Goal: Task Accomplishment & Management: Use online tool/utility

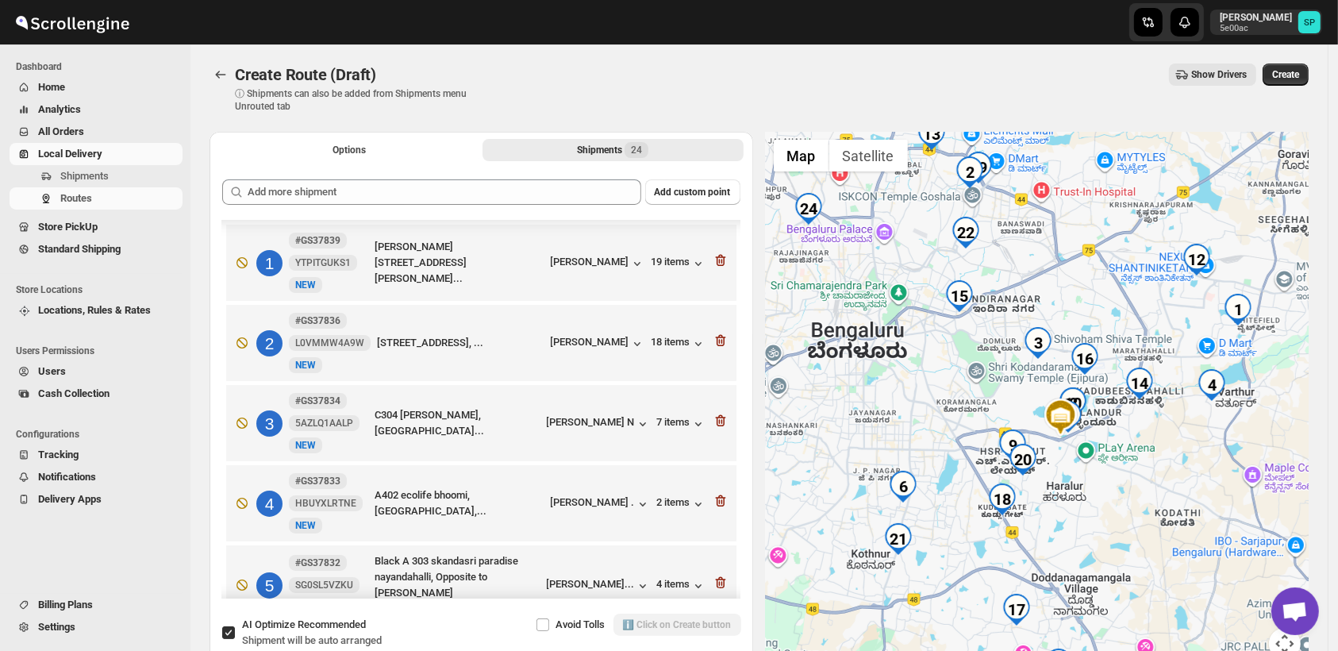
scroll to position [420, 0]
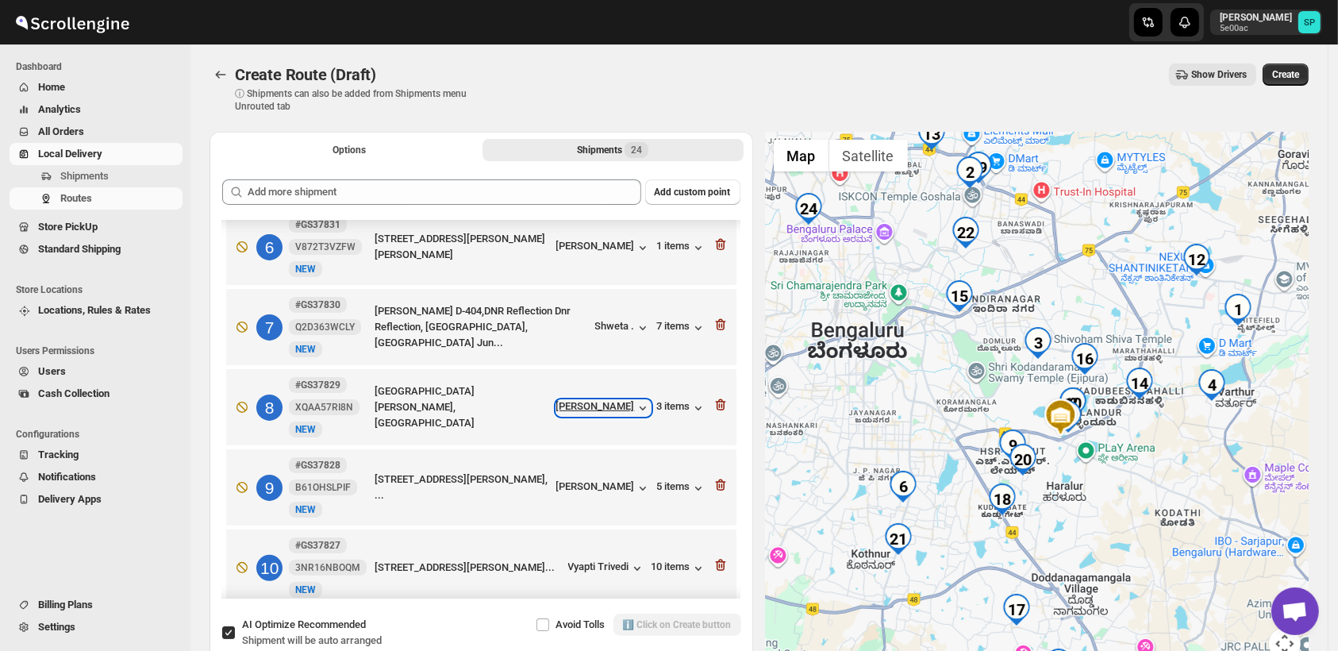
click at [606, 408] on div "[PERSON_NAME]" at bounding box center [603, 408] width 94 height 16
click at [614, 568] on div "Vyapti Trivedi" at bounding box center [606, 568] width 77 height 16
click at [716, 568] on icon "button" at bounding box center [721, 565] width 16 height 16
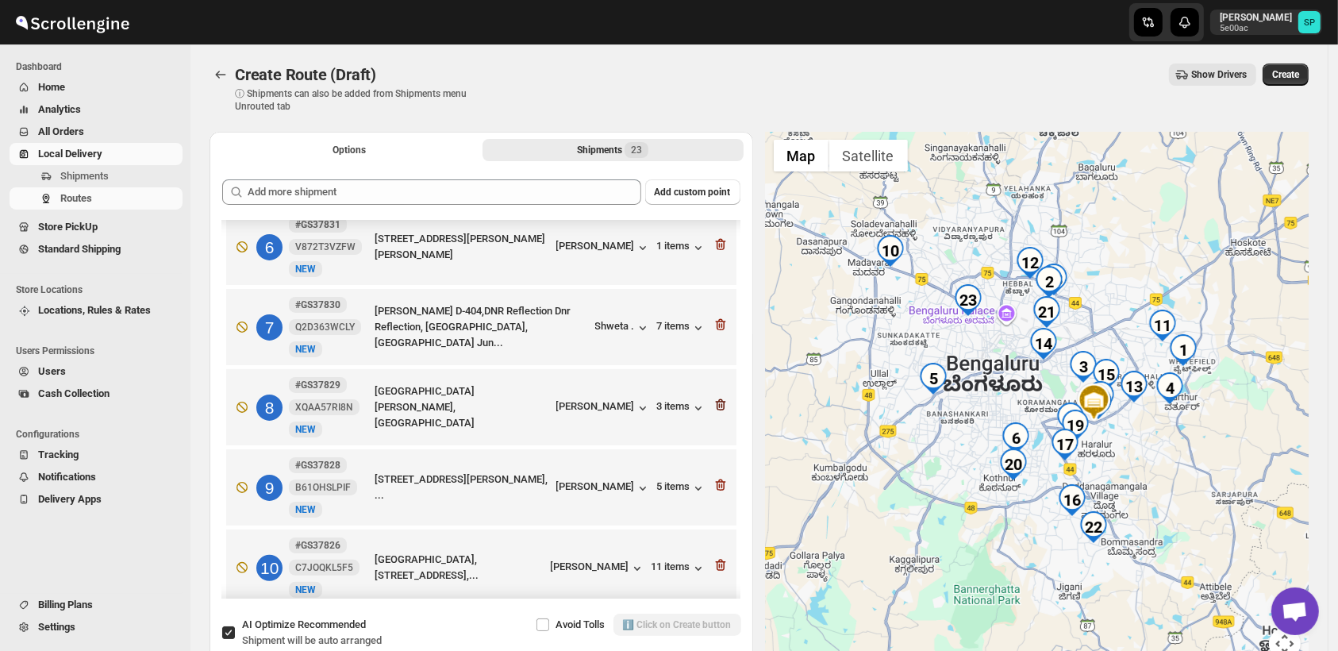
click at [721, 404] on icon "button" at bounding box center [722, 405] width 2 height 5
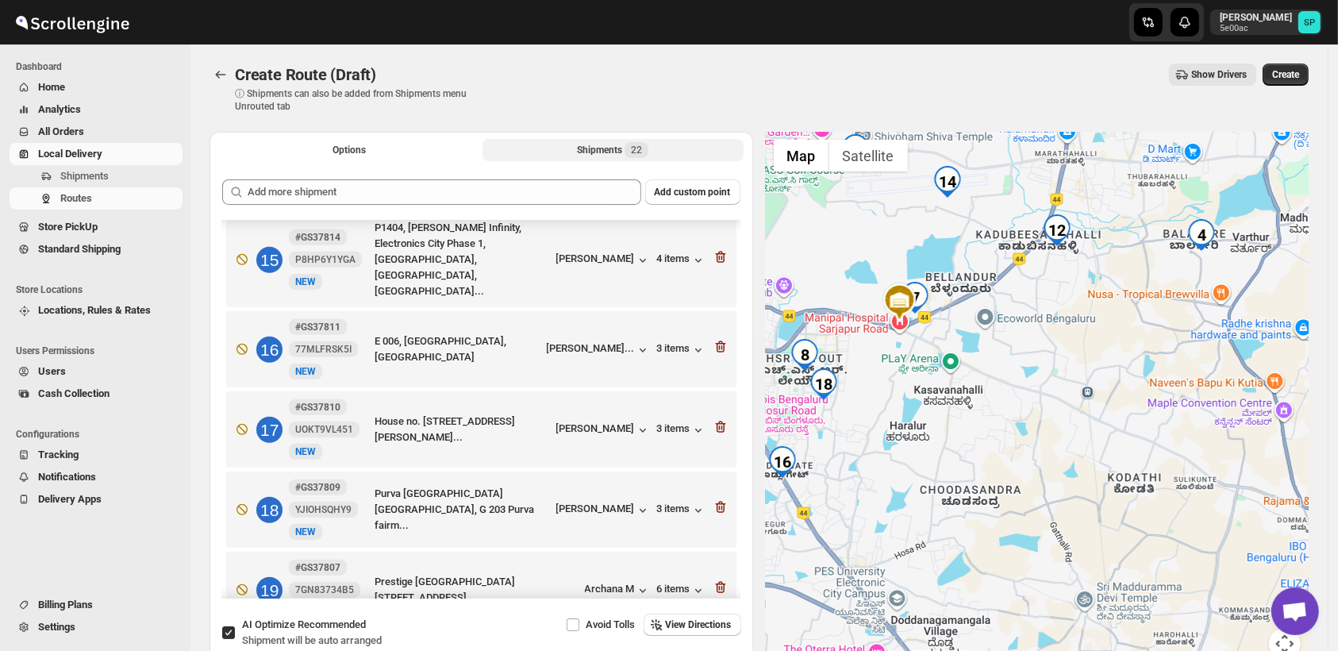
scroll to position [1214, 0]
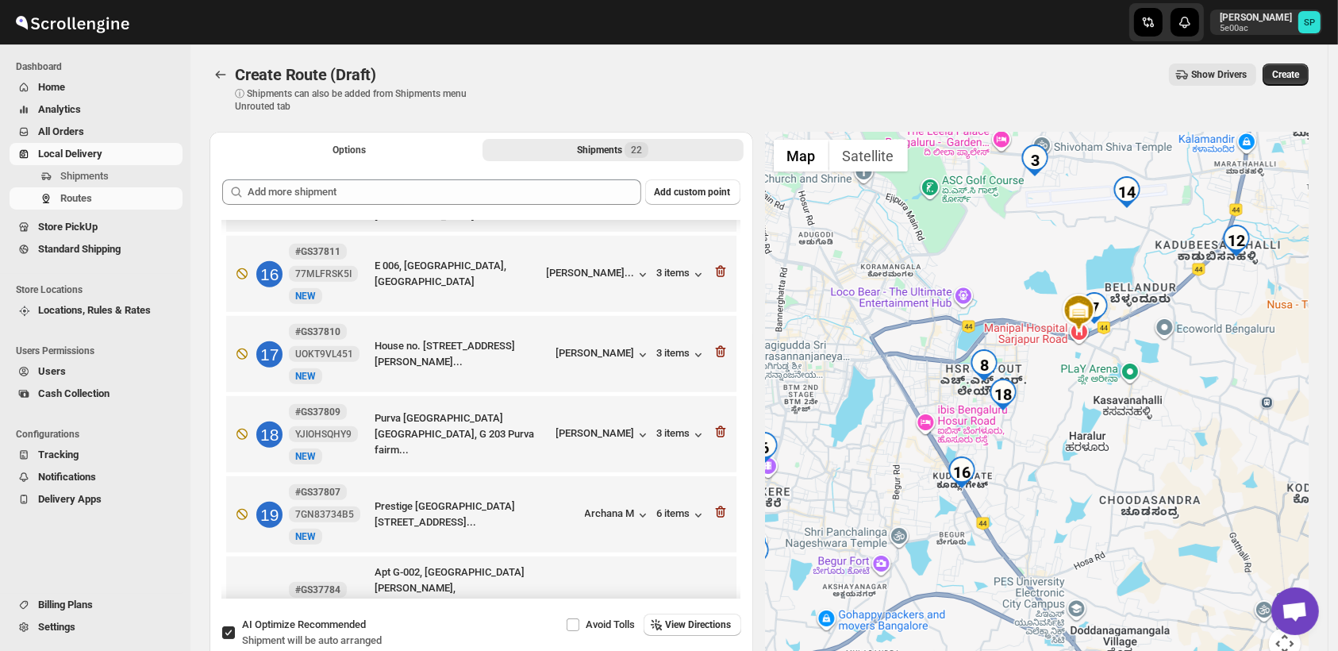
drag, startPoint x: 905, startPoint y: 476, endPoint x: 1088, endPoint y: 487, distance: 183.6
click at [1088, 487] on div at bounding box center [1038, 405] width 544 height 547
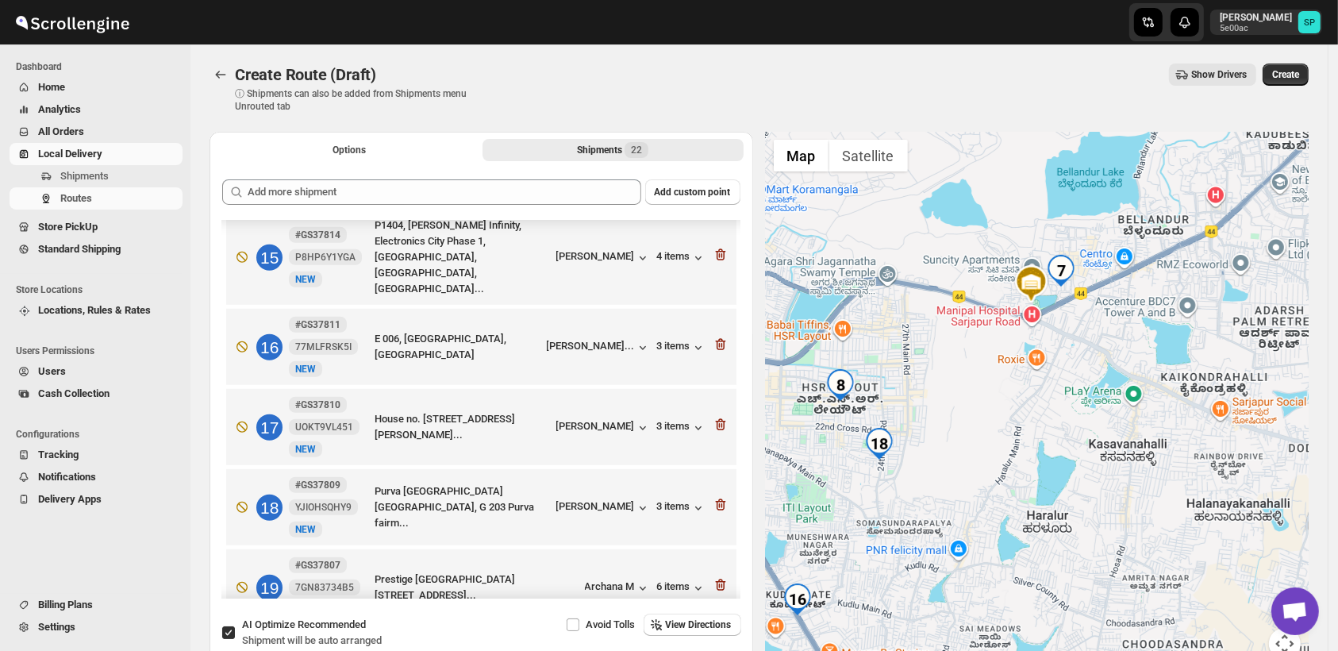
scroll to position [1229, 0]
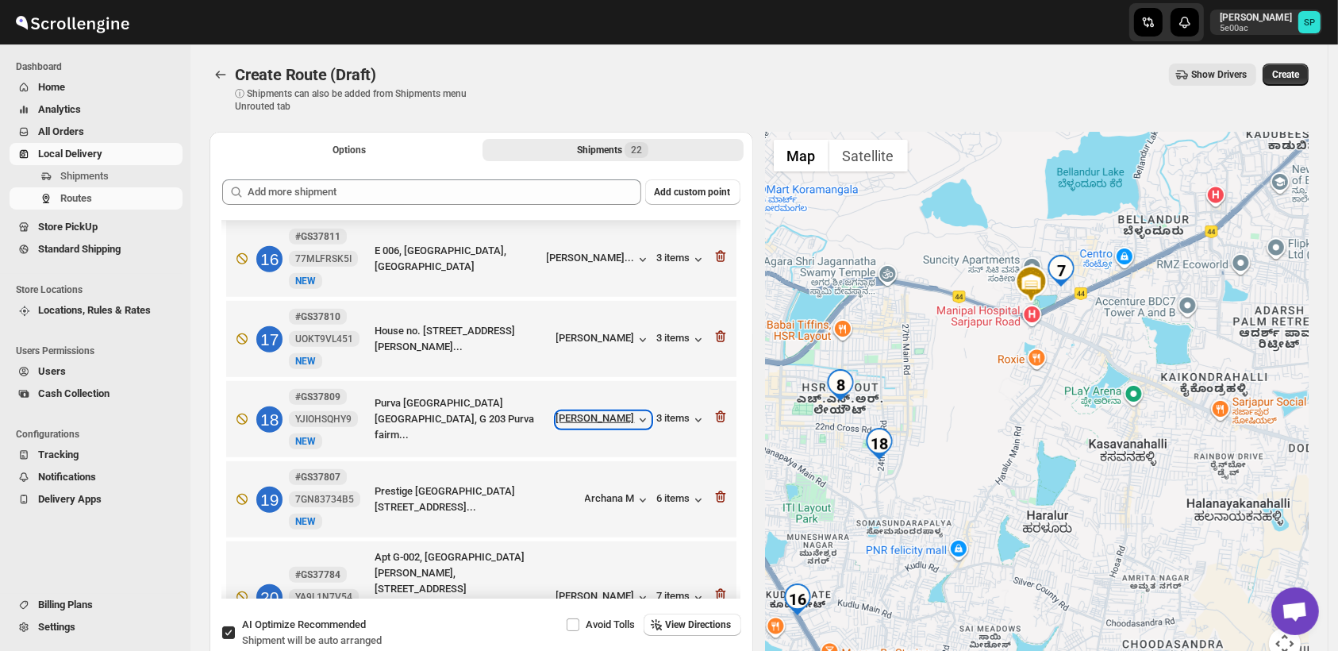
click at [605, 412] on div "[PERSON_NAME]" at bounding box center [603, 420] width 94 height 16
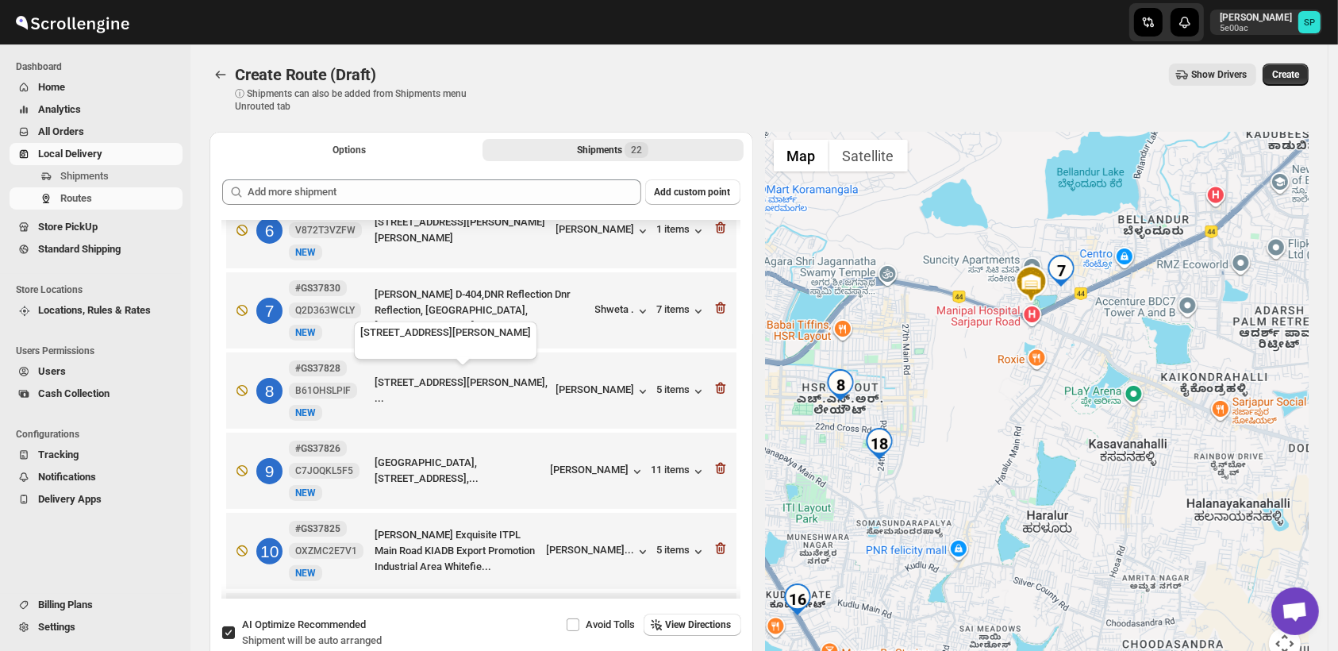
scroll to position [435, 0]
click at [614, 398] on div "[PERSON_NAME]" at bounding box center [603, 393] width 94 height 16
click at [671, 392] on div "5 items" at bounding box center [681, 393] width 49 height 16
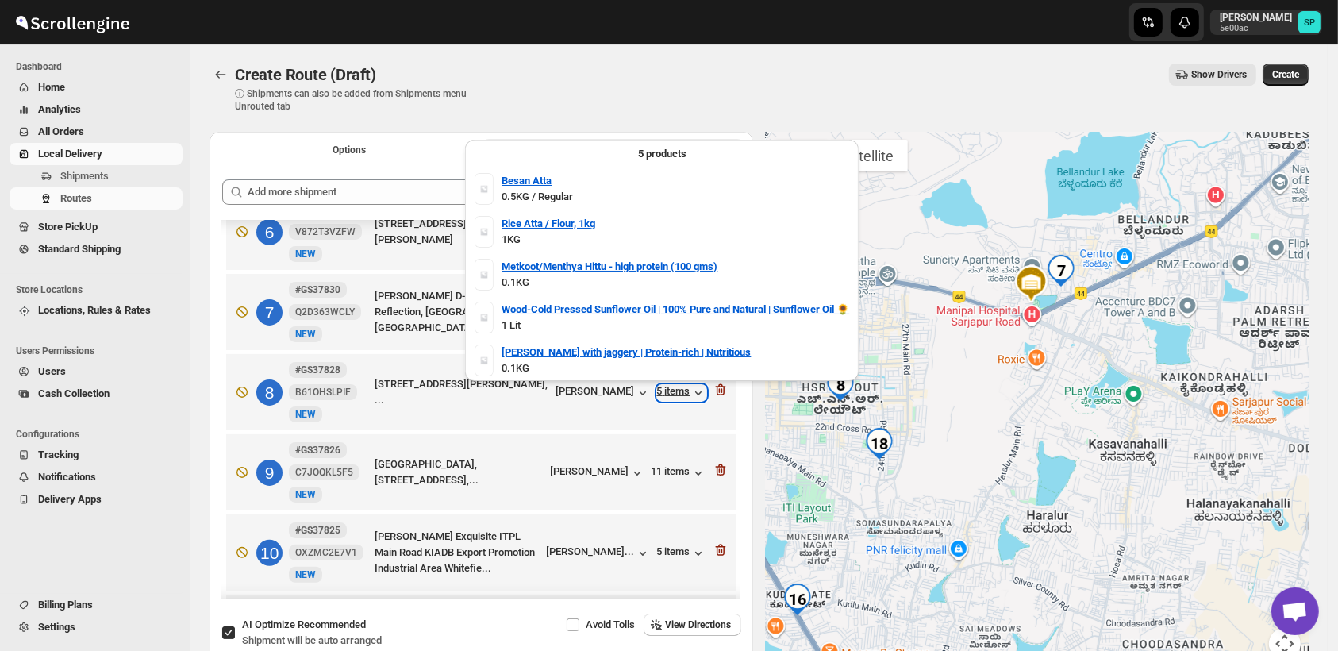
click at [671, 392] on div "5 items" at bounding box center [681, 393] width 49 height 16
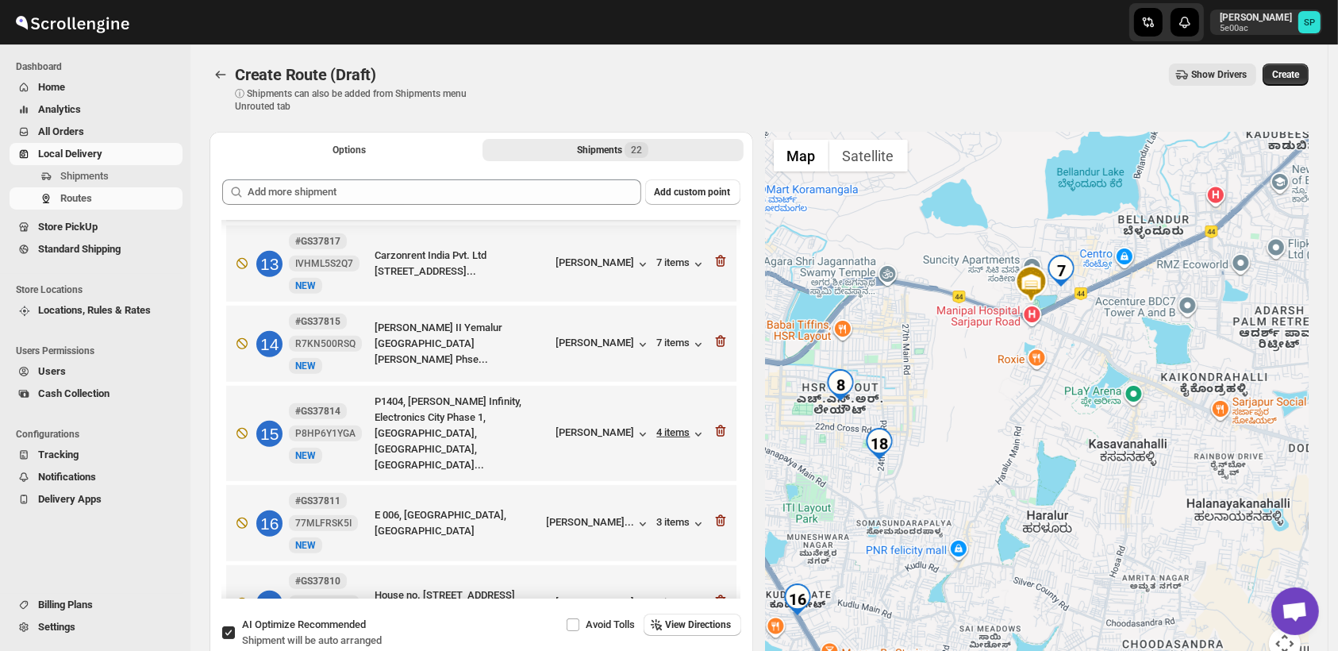
scroll to position [1141, 0]
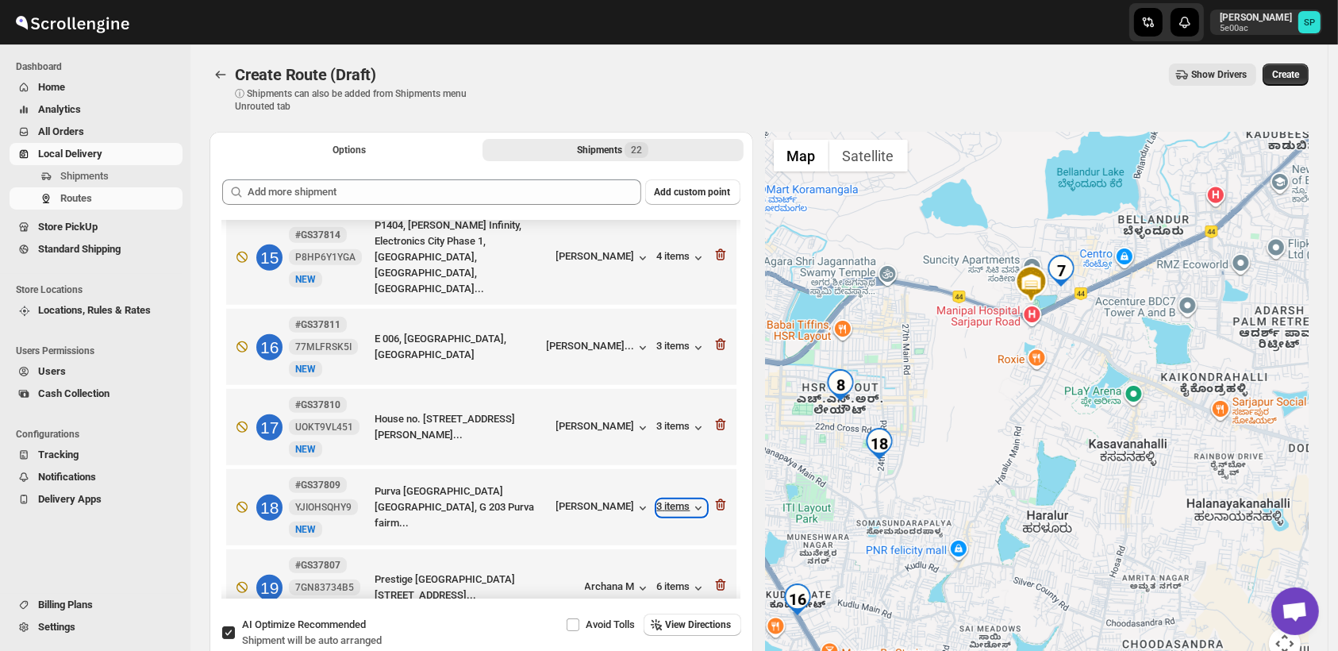
click at [670, 500] on div "3 items" at bounding box center [681, 508] width 49 height 16
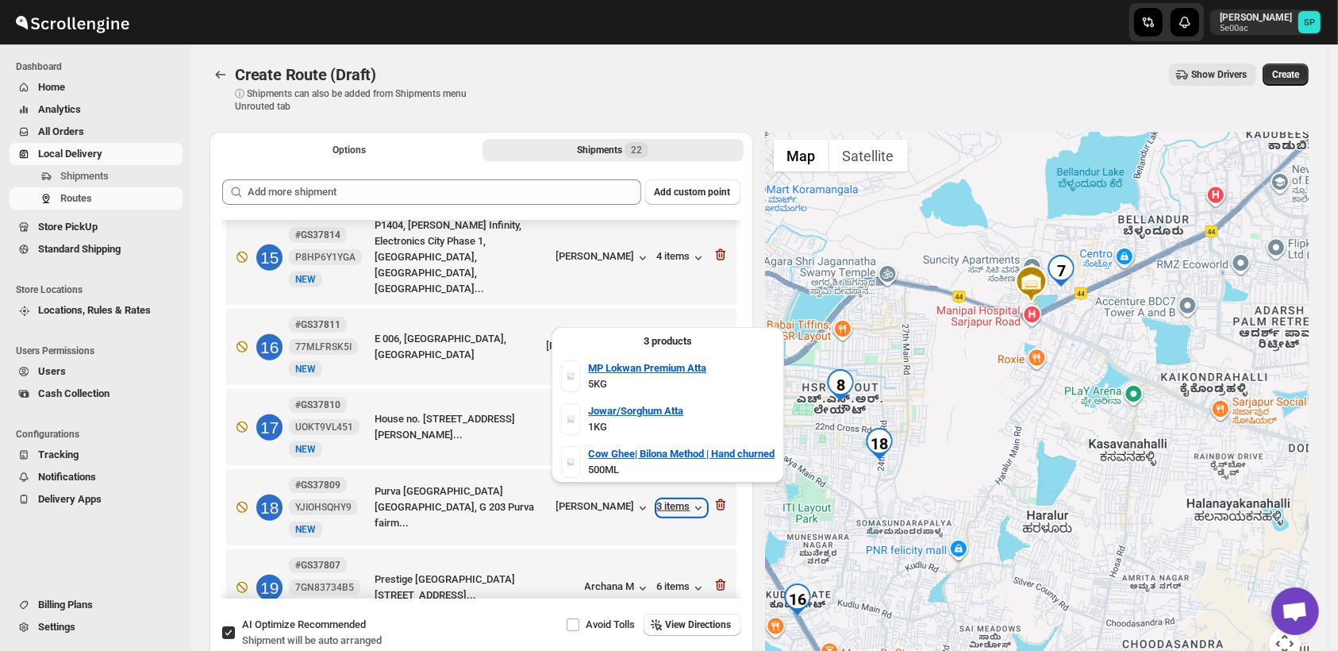
click at [670, 500] on div "3 items" at bounding box center [681, 508] width 49 height 16
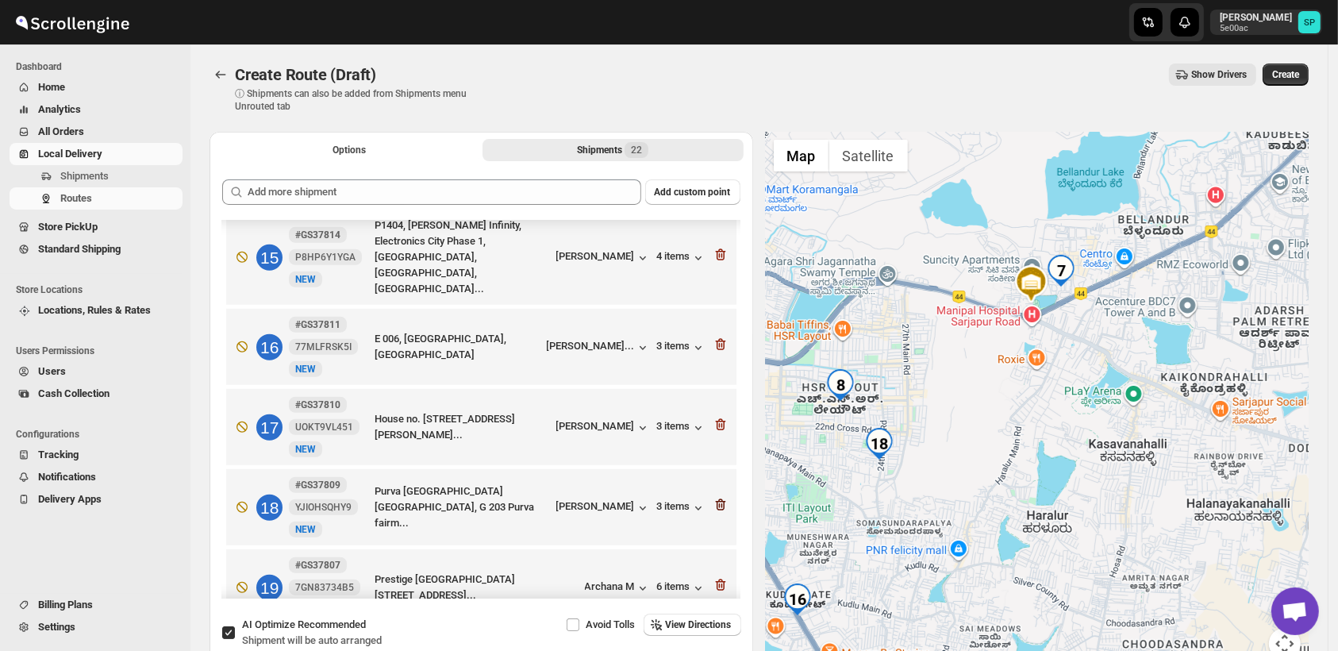
click at [715, 497] on icon "button" at bounding box center [721, 505] width 16 height 16
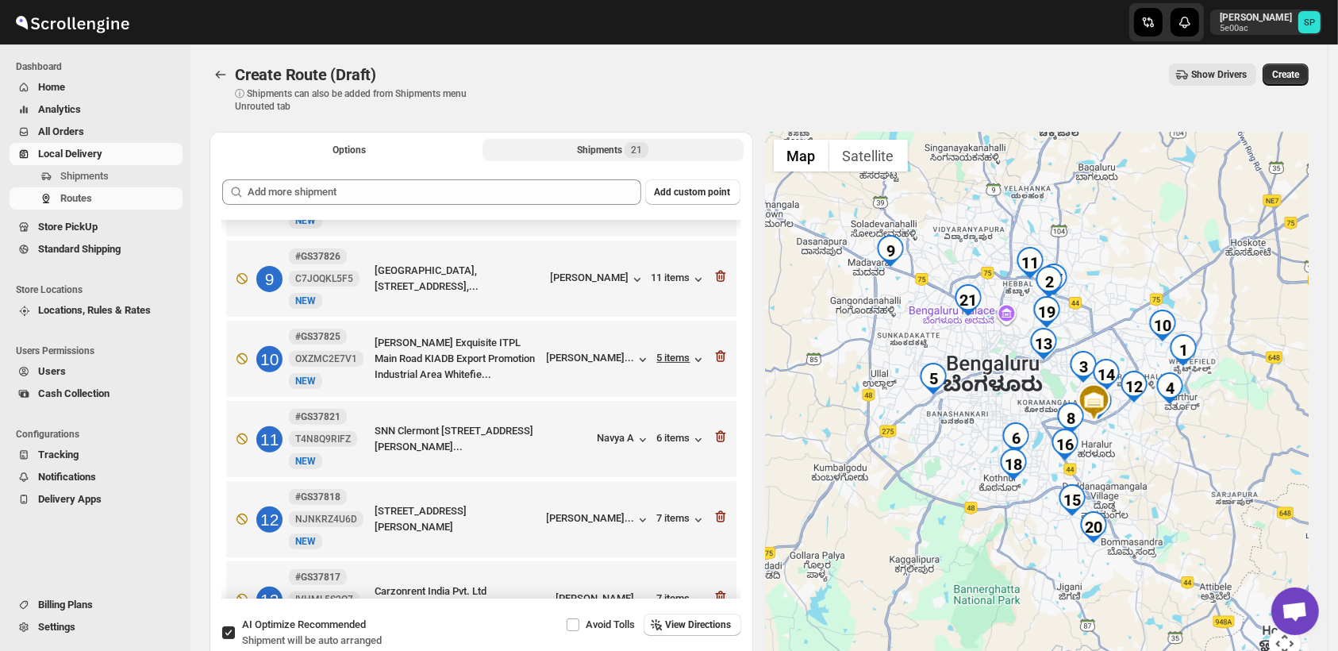
scroll to position [523, 0]
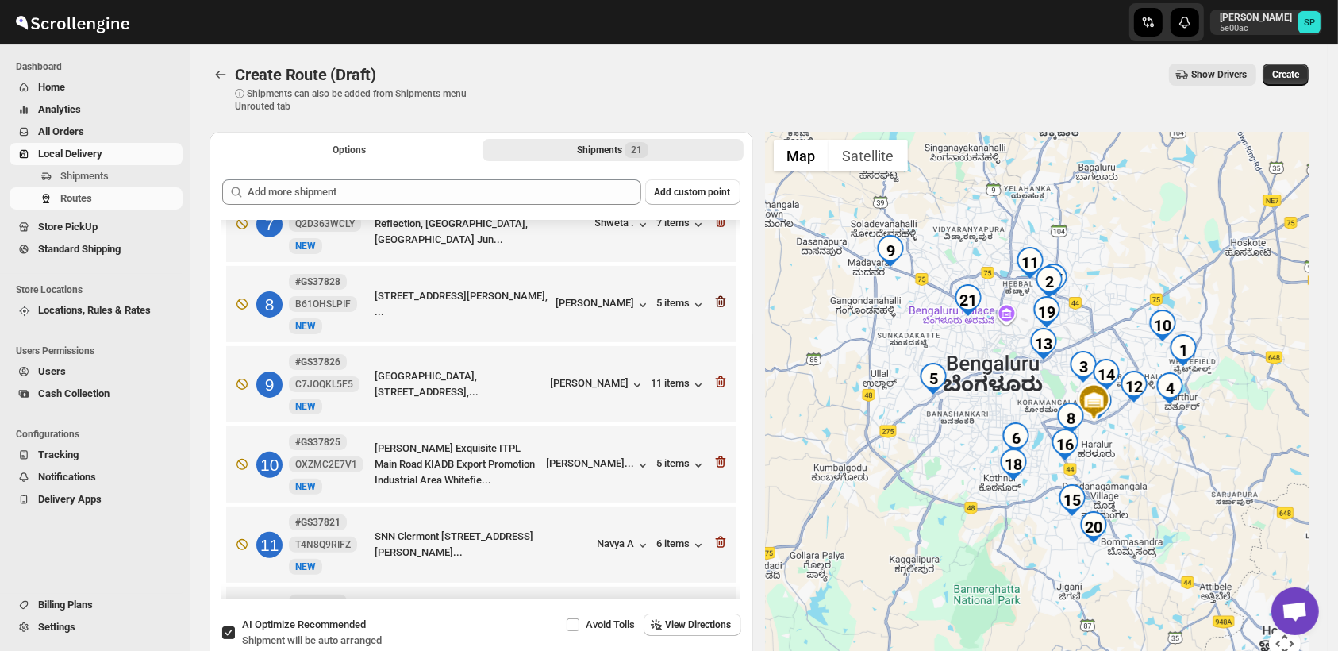
click at [715, 299] on icon "button" at bounding box center [720, 302] width 10 height 12
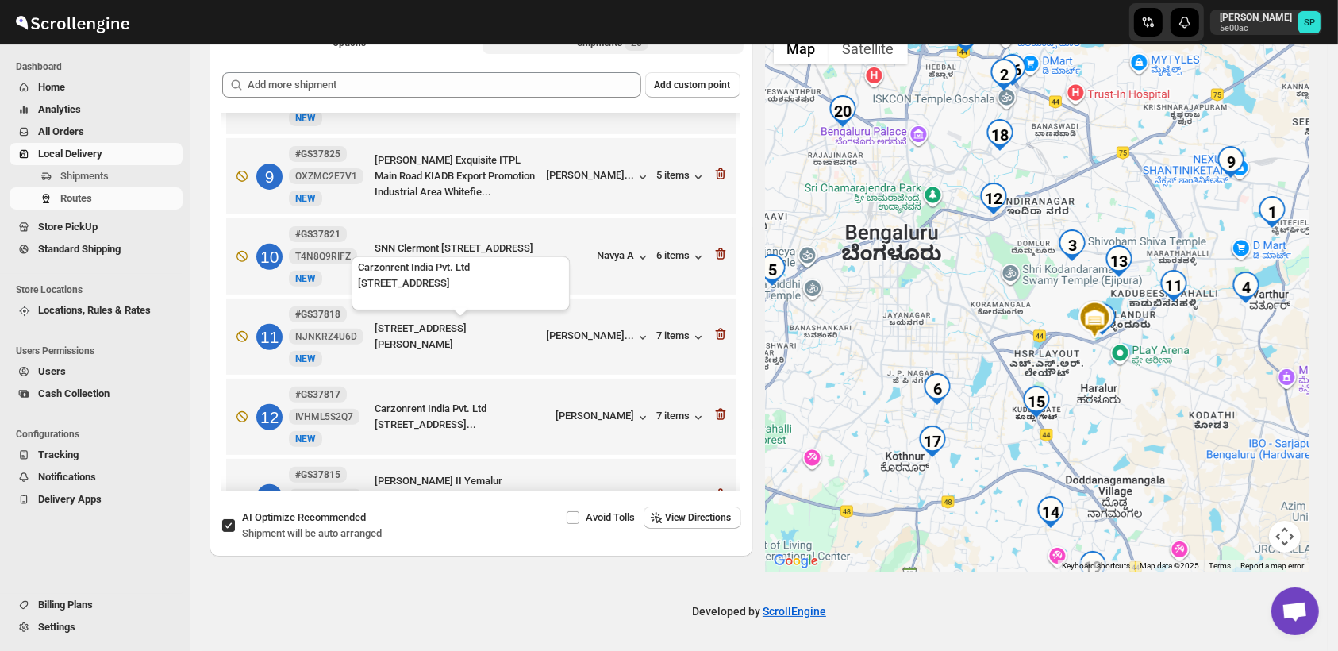
scroll to position [699, 0]
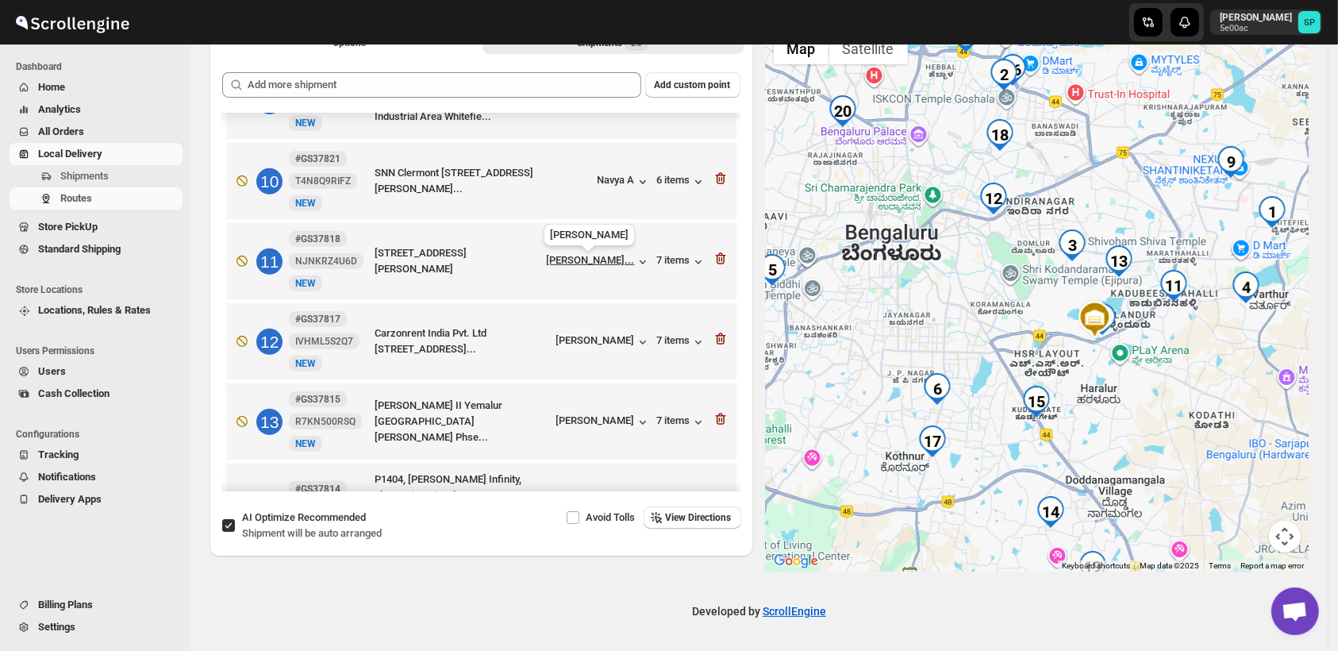
click at [622, 261] on div "[PERSON_NAME]..." at bounding box center [591, 260] width 88 height 12
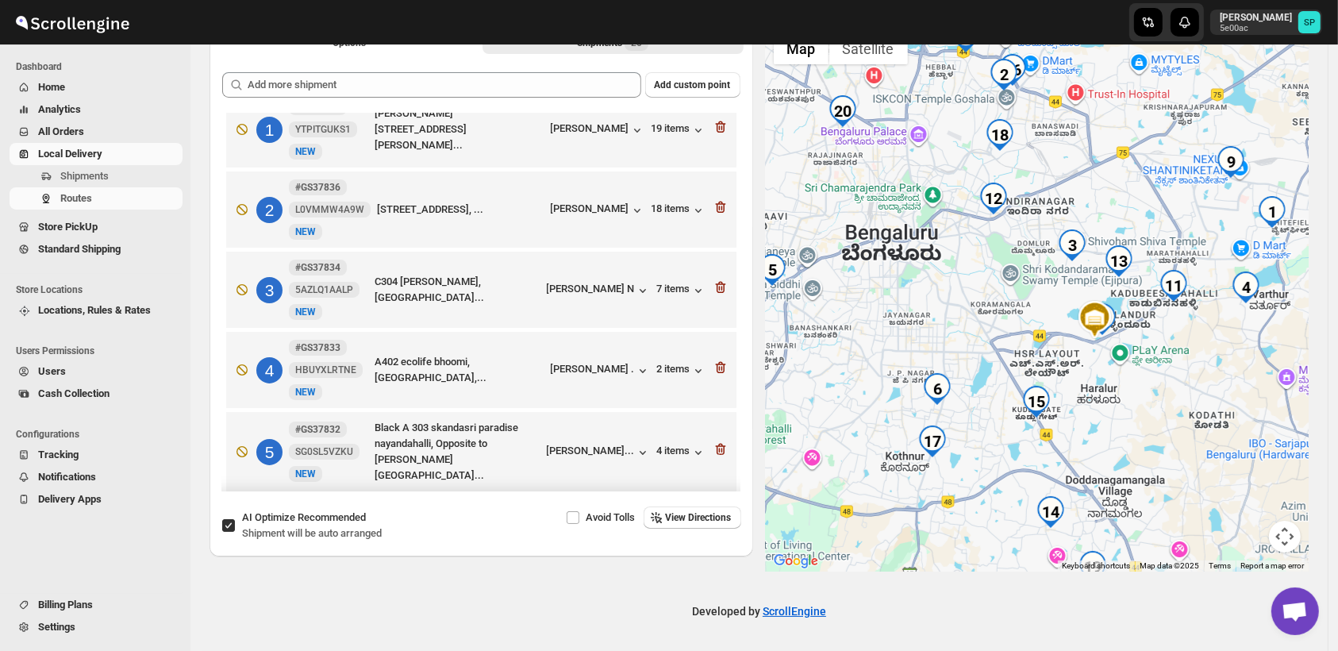
scroll to position [0, 0]
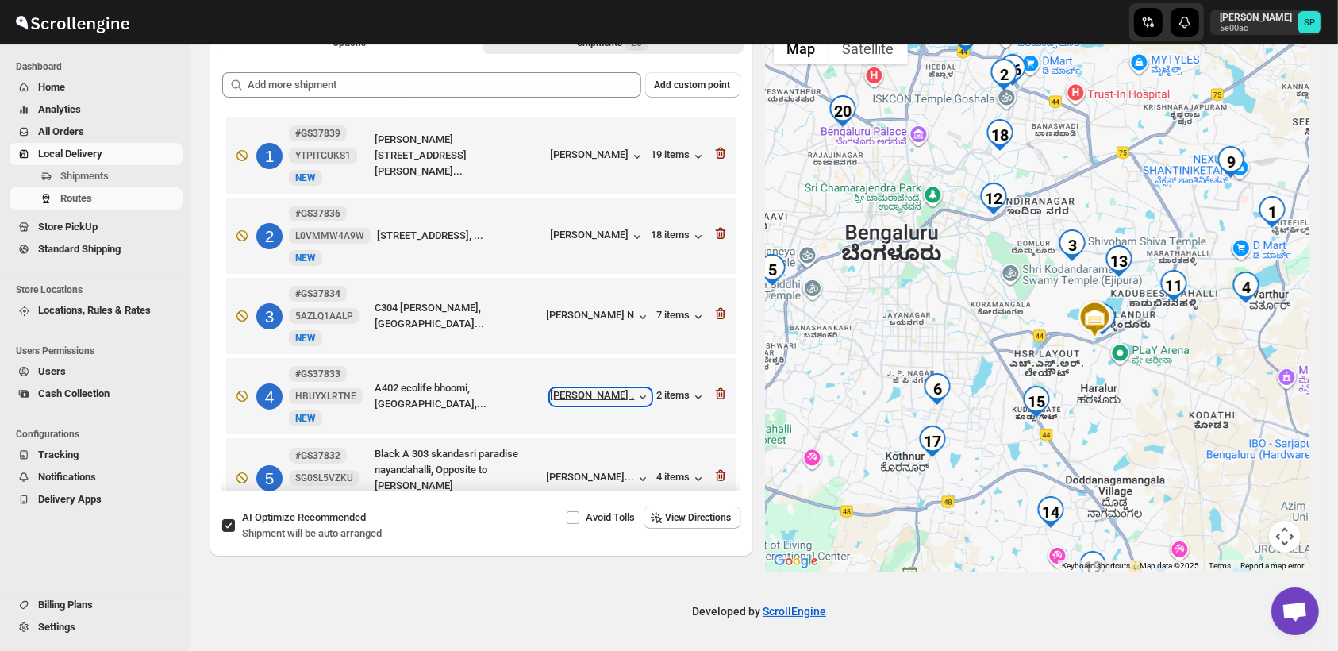
click at [597, 400] on div "[PERSON_NAME] ." at bounding box center [601, 397] width 100 height 16
